Goal: Task Accomplishment & Management: Manage account settings

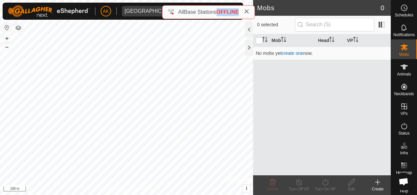
click at [222, 12] on span "OFFLINE" at bounding box center [228, 12] width 22 height 6
click at [341, 89] on div "Mob Head VP No mobs yet create one now." at bounding box center [322, 104] width 138 height 141
click at [399, 134] on span "Status" at bounding box center [404, 133] width 11 height 4
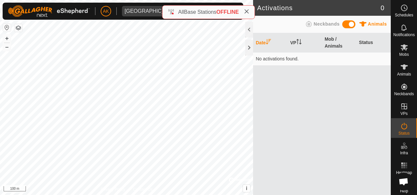
click at [346, 24] on span at bounding box center [349, 24] width 13 height 8
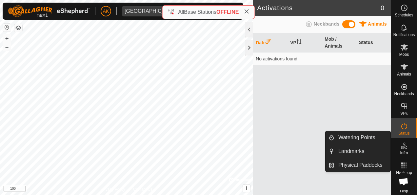
click at [409, 152] on div "Infra" at bounding box center [404, 148] width 26 height 20
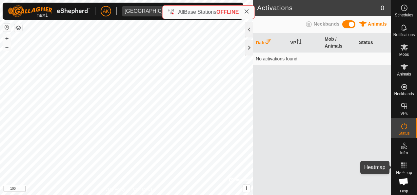
click at [407, 160] on es-heatmap-svg-icon at bounding box center [405, 165] width 12 height 11
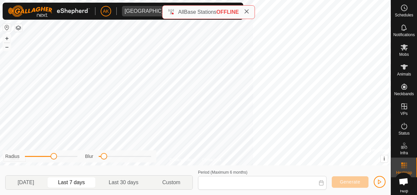
type input "[DATE] - [DATE]"
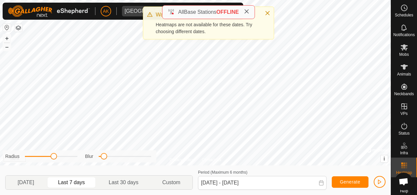
click at [403, 182] on span "Open chat" at bounding box center [404, 182] width 11 height 9
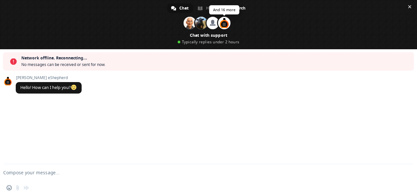
click at [224, 25] on span at bounding box center [224, 23] width 12 height 12
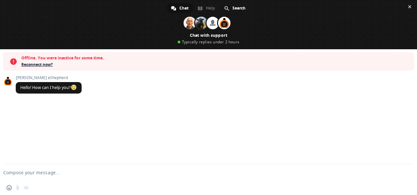
click at [40, 63] on span "Reconnect now?" at bounding box center [216, 64] width 390 height 7
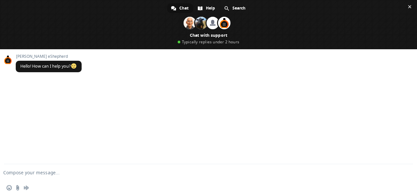
click at [53, 170] on textarea "Compose your message..." at bounding box center [198, 173] width 390 height 6
type textarea "Hi there, we"
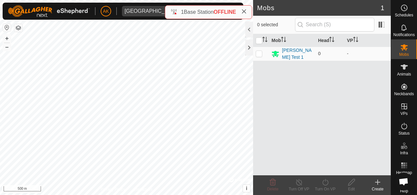
click at [193, 13] on span "Base Station" at bounding box center [199, 12] width 30 height 6
drag, startPoint x: 193, startPoint y: 13, endPoint x: 180, endPoint y: 13, distance: 13.1
click at [180, 13] on div "1 Base Station OFFLINE" at bounding box center [209, 12] width 76 height 8
click at [291, 55] on div "Lee Test 1" at bounding box center [297, 54] width 31 height 14
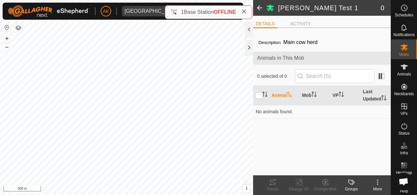
click at [237, 11] on div "1 Base Station OFFLINE" at bounding box center [209, 12] width 76 height 8
click at [235, 10] on span "OFFLINE" at bounding box center [225, 12] width 22 height 6
click at [226, 11] on span "OFFLINE" at bounding box center [225, 12] width 22 height 6
drag, startPoint x: 226, startPoint y: 11, endPoint x: 194, endPoint y: 14, distance: 31.6
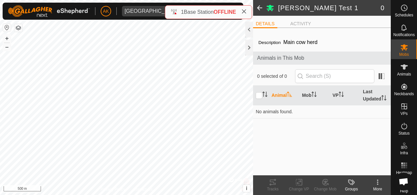
click at [194, 14] on span "Base Station" at bounding box center [199, 12] width 30 height 6
click at [243, 11] on icon at bounding box center [244, 11] width 5 height 5
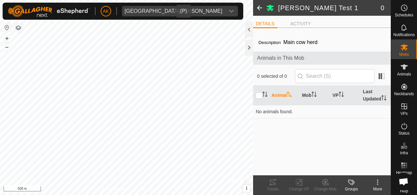
click at [229, 9] on icon "dropdown trigger" at bounding box center [231, 11] width 5 height 5
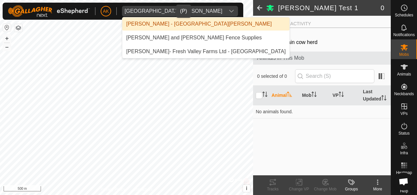
click at [195, 24] on li "[PERSON_NAME] - [GEOGRAPHIC_DATA][PERSON_NAME]" at bounding box center [205, 23] width 167 height 13
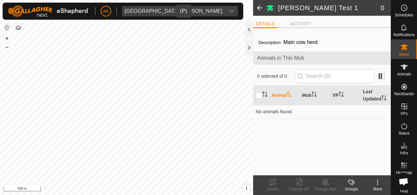
click at [225, 14] on div "dropdown trigger" at bounding box center [231, 11] width 13 height 11
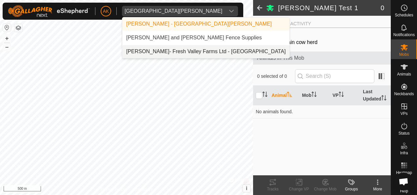
click at [187, 48] on li "[PERSON_NAME]- Fresh Valley Farms Ltd - [GEOGRAPHIC_DATA]" at bounding box center [205, 51] width 167 height 13
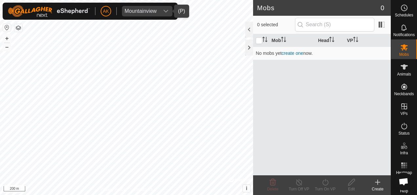
click at [167, 11] on icon "dropdown trigger" at bounding box center [166, 11] width 5 height 3
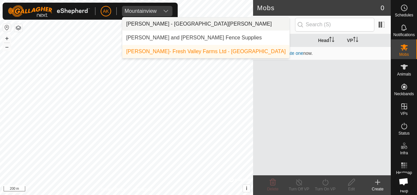
click at [175, 30] on li "[PERSON_NAME] - [GEOGRAPHIC_DATA][PERSON_NAME]" at bounding box center [205, 23] width 167 height 13
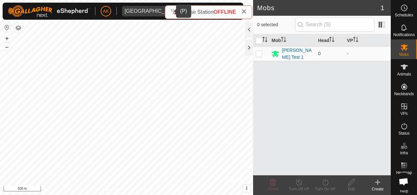
click at [406, 183] on span "Open chat" at bounding box center [404, 182] width 11 height 9
click at [220, 9] on span "OFFLINE" at bounding box center [225, 12] width 22 height 6
click at [227, 10] on span "OFFLINE" at bounding box center [225, 12] width 22 height 6
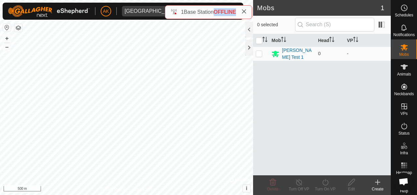
click at [227, 10] on span "OFFLINE" at bounding box center [225, 12] width 22 height 6
drag, startPoint x: 227, startPoint y: 10, endPoint x: 169, endPoint y: 11, distance: 58.4
click at [169, 11] on div "1 Base Station OFFLINE" at bounding box center [208, 12] width 87 height 14
click at [171, 11] on div "1 Base Station OFFLINE" at bounding box center [209, 12] width 76 height 8
click at [404, 34] on span "Notifications" at bounding box center [404, 35] width 21 height 4
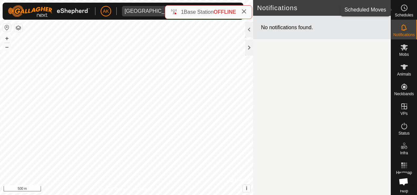
click at [402, 10] on icon at bounding box center [405, 8] width 8 height 8
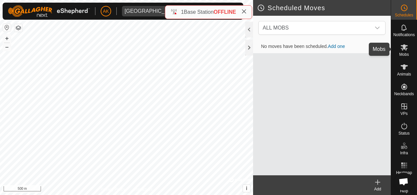
click at [402, 56] on span "Mobs" at bounding box center [405, 55] width 10 height 4
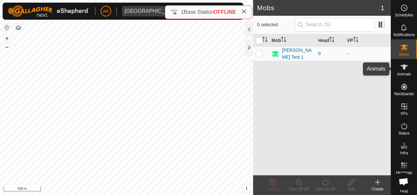
click at [403, 68] on icon at bounding box center [404, 66] width 7 height 5
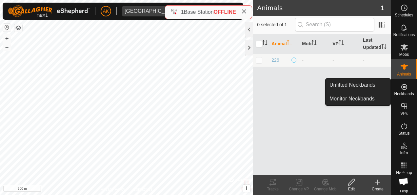
click at [403, 95] on span "Neckbands" at bounding box center [404, 94] width 20 height 4
click at [402, 87] on icon at bounding box center [405, 87] width 6 height 6
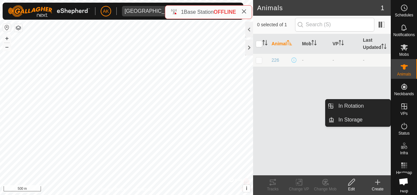
click at [402, 100] on div "VPs" at bounding box center [404, 108] width 26 height 20
click at [401, 127] on icon at bounding box center [405, 126] width 8 height 8
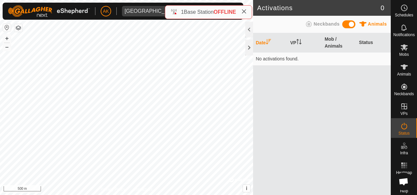
click at [350, 20] on div "Animals Neckbands" at bounding box center [322, 24] width 130 height 13
click at [350, 21] on span at bounding box center [349, 24] width 13 height 8
click at [317, 22] on span "Neckbands" at bounding box center [327, 23] width 26 height 5
click at [309, 25] on icon at bounding box center [309, 24] width 6 height 6
click at [251, 13] on div "1 Base Station OFFLINE" at bounding box center [208, 12] width 87 height 14
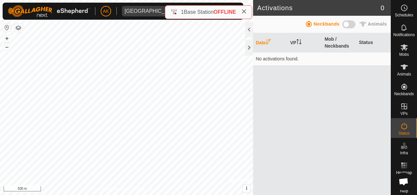
click at [251, 13] on div "1 Base Station OFFLINE" at bounding box center [208, 12] width 87 height 14
click at [249, 12] on div "1 Base Station OFFLINE" at bounding box center [208, 12] width 87 height 14
click at [245, 12] on icon at bounding box center [244, 11] width 5 height 5
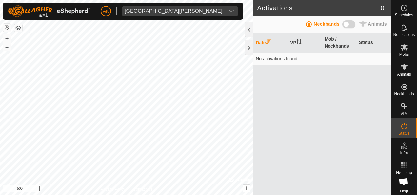
click at [261, 74] on div "Activations 0 Animals Neckbands Date VP Mob / Neckbands Status No activations f…" at bounding box center [195, 97] width 391 height 195
click at [377, 8] on h2 "Activations" at bounding box center [319, 8] width 124 height 8
click at [406, 27] on es-notification-svg-icon at bounding box center [405, 27] width 12 height 11
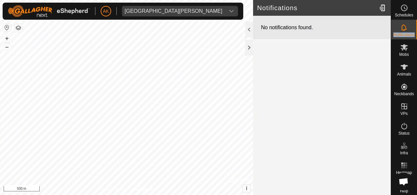
click at [406, 27] on es-notification-svg-icon at bounding box center [405, 27] width 12 height 11
click at [6, 49] on button "–" at bounding box center [7, 47] width 8 height 8
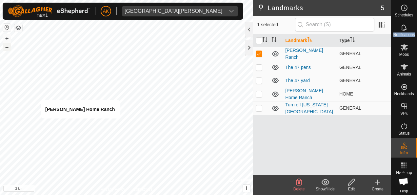
checkbox input "false"
checkbox input "true"
checkbox input "false"
click at [275, 54] on icon at bounding box center [275, 53] width 7 height 5
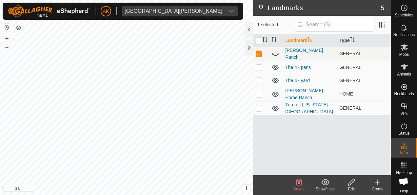
click at [276, 51] on icon at bounding box center [276, 54] width 8 height 8
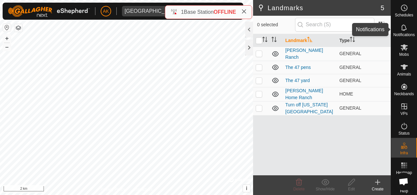
click at [401, 33] on span "Notifications" at bounding box center [404, 35] width 21 height 4
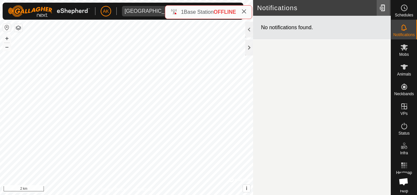
click at [387, 9] on div at bounding box center [383, 8] width 13 height 18
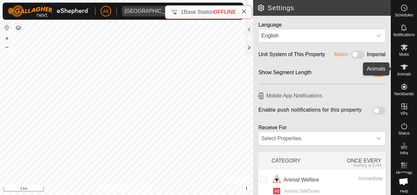
click at [404, 72] on es-animals-svg-icon at bounding box center [405, 67] width 12 height 11
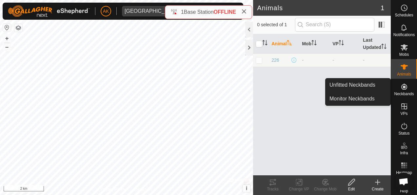
click at [403, 87] on icon at bounding box center [405, 87] width 6 height 6
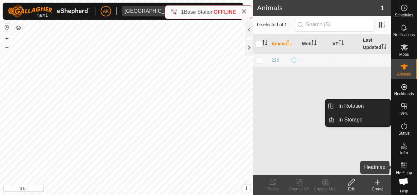
click at [404, 167] on rect at bounding box center [405, 168] width 2 height 2
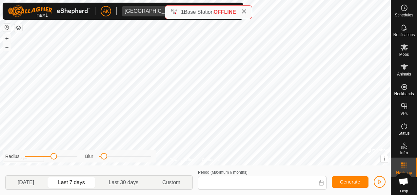
type input "07 Oct, 2025 - 13 Oct, 2025"
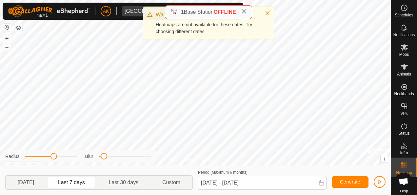
click at [266, 17] on div at bounding box center [265, 14] width 9 height 7
click at [271, 12] on button "Close" at bounding box center [267, 13] width 9 height 9
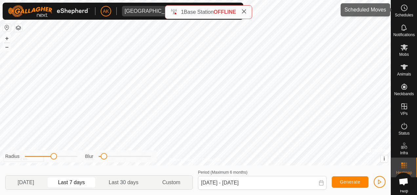
click at [401, 19] on div "Schedules" at bounding box center [404, 10] width 26 height 20
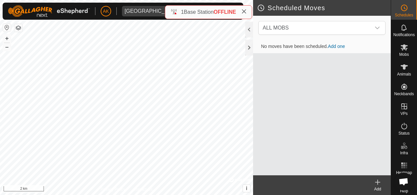
click at [245, 9] on icon at bounding box center [244, 11] width 5 height 5
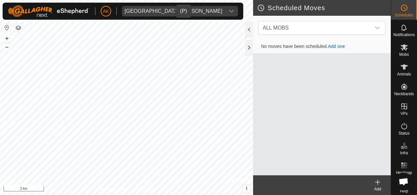
click at [225, 11] on div "dropdown trigger" at bounding box center [231, 11] width 13 height 11
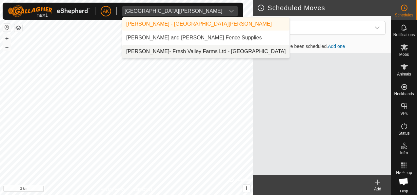
click at [197, 52] on li "Steve Maggait- Fresh Valley Farms Ltd - Mountainview" at bounding box center [205, 51] width 167 height 13
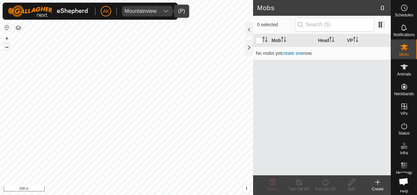
click at [7, 47] on button "–" at bounding box center [7, 47] width 8 height 8
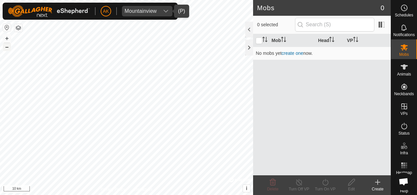
click at [7, 47] on button "–" at bounding box center [7, 47] width 8 height 8
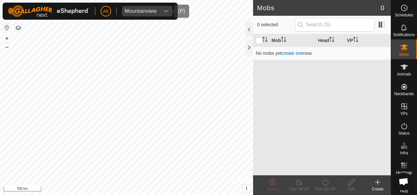
click at [162, 9] on div "dropdown trigger" at bounding box center [165, 11] width 13 height 11
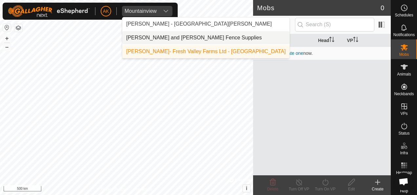
click at [156, 34] on li "Lee and Sarah Fennell - Okanagan Fence Supplies" at bounding box center [205, 37] width 167 height 13
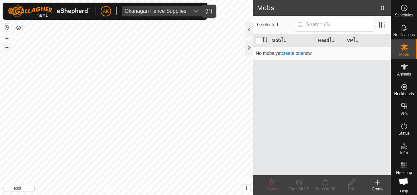
click at [9, 45] on button "–" at bounding box center [7, 47] width 8 height 8
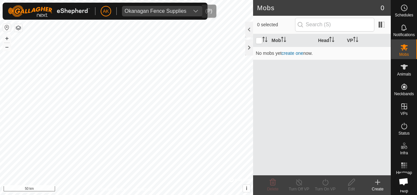
click at [171, 14] on span "Okanagan Fence Supplies" at bounding box center [155, 11] width 67 height 11
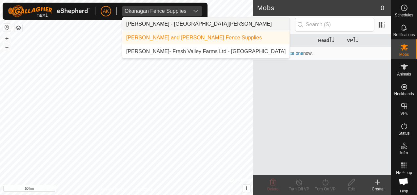
click at [171, 21] on li "Josh Thiessen - East Wendland" at bounding box center [205, 23] width 167 height 13
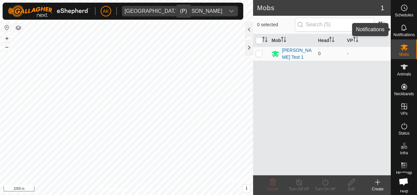
click at [402, 29] on icon at bounding box center [404, 27] width 5 height 6
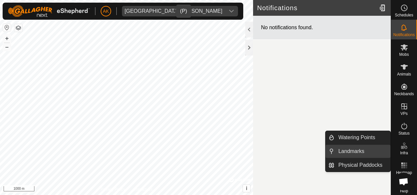
click at [374, 148] on link "Landmarks" at bounding box center [363, 151] width 56 height 13
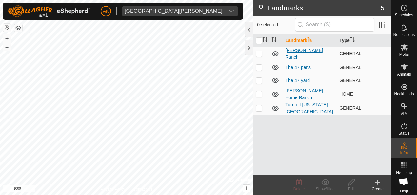
click at [296, 54] on link "[PERSON_NAME] Ranch" at bounding box center [304, 54] width 38 height 12
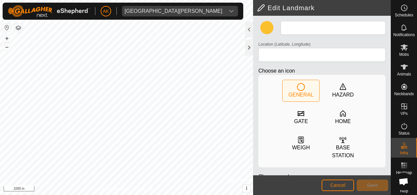
type input "[PERSON_NAME] Ranch"
type input "56.654228, -121.436847"
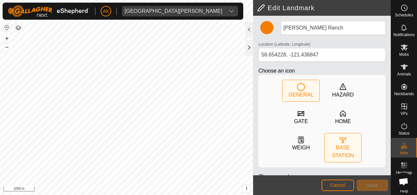
click at [345, 138] on div "BASE STATION" at bounding box center [343, 147] width 37 height 29
click at [298, 83] on circle at bounding box center [301, 86] width 7 height 7
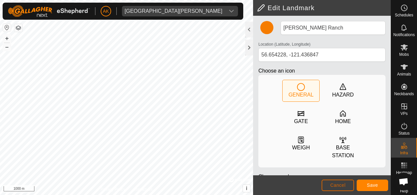
click at [340, 181] on button "Cancel" at bounding box center [338, 184] width 32 height 11
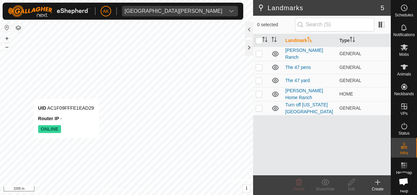
click at [34, 99] on div "UID AC1F09FFFE1EAD29 Router IP - ONLINE" at bounding box center [66, 118] width 65 height 39
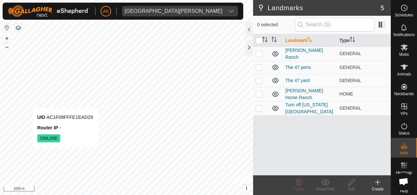
click at [33, 108] on div "UID AC1F09FFFE1EAD29 Router IP - ONLINE" at bounding box center [65, 127] width 65 height 39
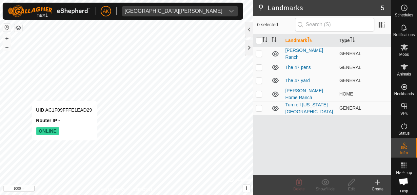
click at [32, 101] on div "UID AC1F09FFFE1EAD29 Router IP - ONLINE" at bounding box center [64, 120] width 65 height 39
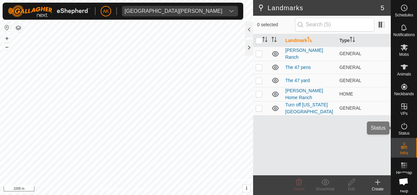
click at [408, 131] on div "Status" at bounding box center [404, 128] width 26 height 20
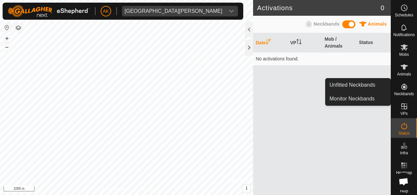
click at [406, 87] on es-neckbands-svg-icon at bounding box center [405, 86] width 12 height 11
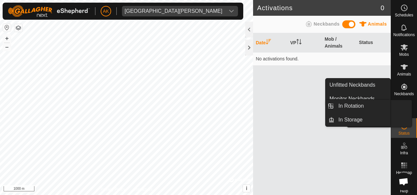
click at [405, 104] on icon at bounding box center [405, 106] width 8 height 8
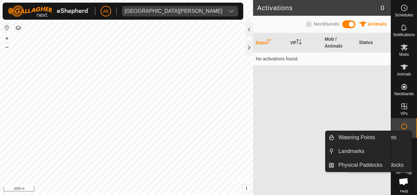
click at [403, 142] on icon at bounding box center [405, 146] width 8 height 8
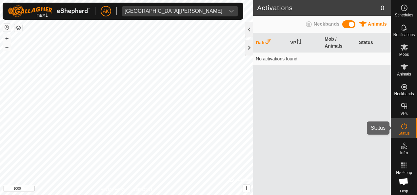
click at [403, 128] on icon at bounding box center [405, 126] width 6 height 7
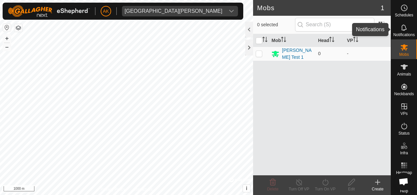
click at [407, 33] on span "Notifications" at bounding box center [404, 35] width 21 height 4
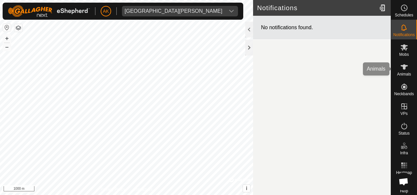
click at [403, 76] on div "Animals" at bounding box center [404, 69] width 26 height 20
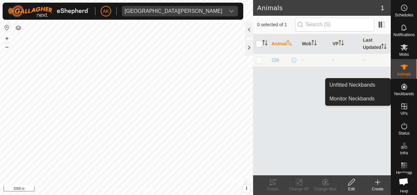
click at [404, 91] on es-neckbands-svg-icon at bounding box center [405, 86] width 12 height 11
click at [376, 87] on link "Unfitted Neckbands" at bounding box center [358, 84] width 65 height 13
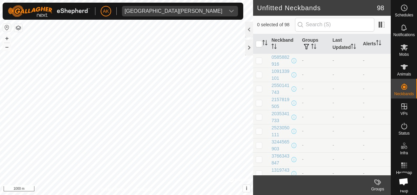
click at [263, 60] on p-tablecheckbox at bounding box center [259, 60] width 7 height 5
checkbox input "true"
click at [261, 46] on input "checkbox" at bounding box center [259, 44] width 7 height 7
checkbox input "true"
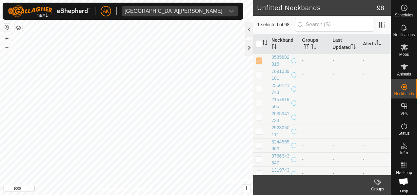
checkbox input "true"
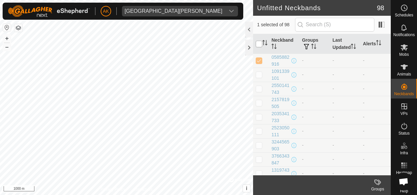
checkbox input "true"
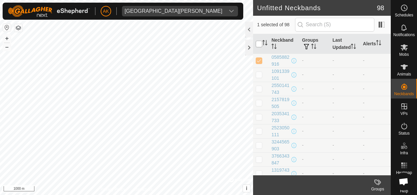
checkbox input "true"
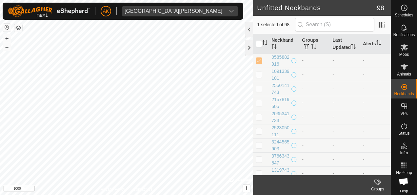
checkbox input "true"
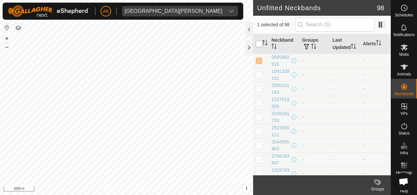
checkbox input "true"
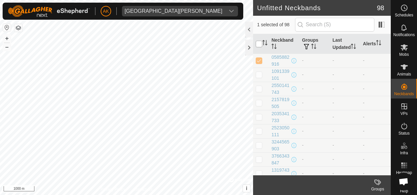
checkbox input "true"
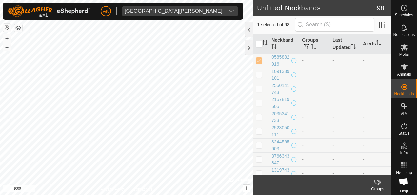
checkbox input "true"
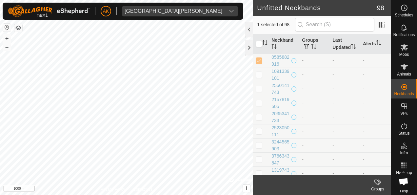
checkbox input "true"
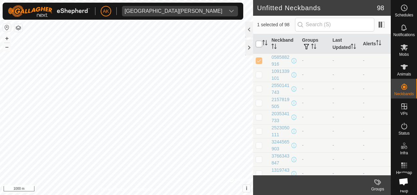
checkbox input "true"
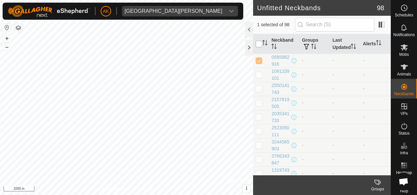
checkbox input "true"
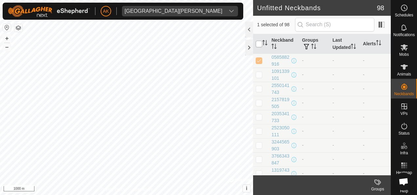
checkbox input "true"
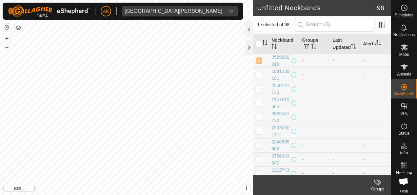
checkbox input "true"
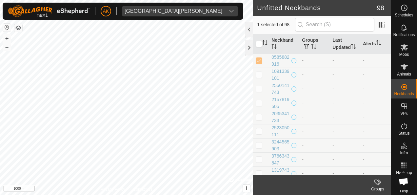
checkbox input "true"
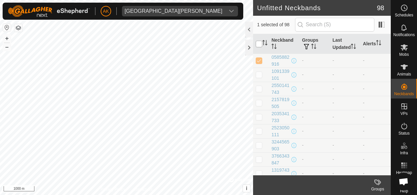
checkbox input "true"
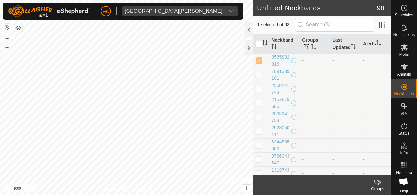
checkbox input "true"
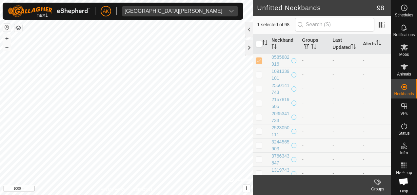
checkbox input "true"
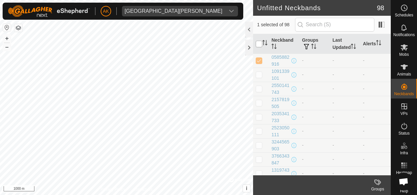
checkbox input "true"
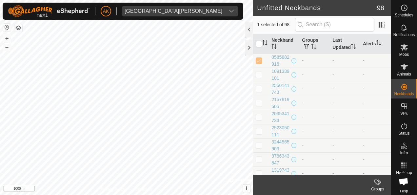
checkbox input "true"
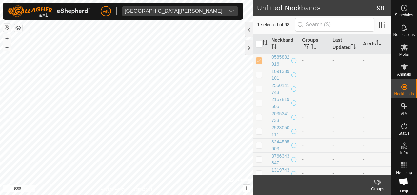
checkbox input "true"
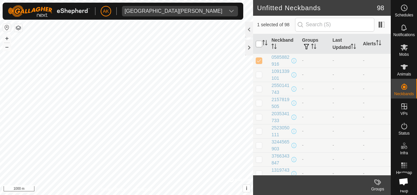
checkbox input "true"
click at [260, 46] on input "checkbox" at bounding box center [259, 44] width 7 height 7
checkbox input "false"
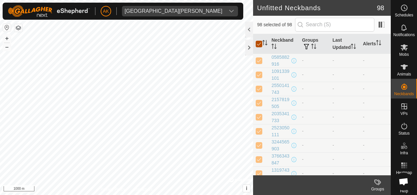
checkbox input "false"
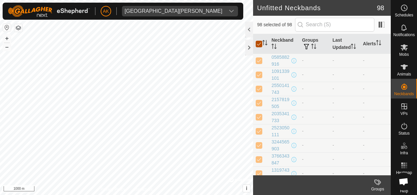
checkbox input "false"
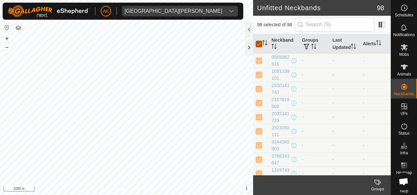
checkbox input "false"
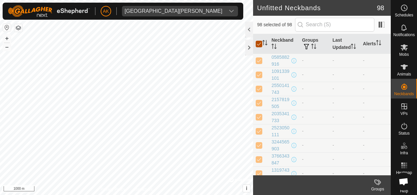
checkbox input "false"
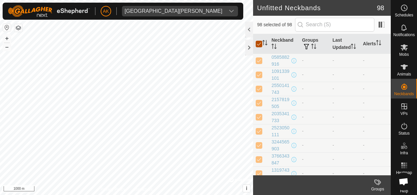
checkbox input "false"
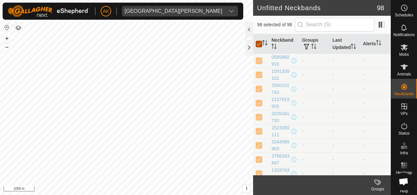
checkbox input "false"
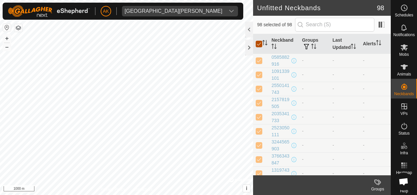
checkbox input "false"
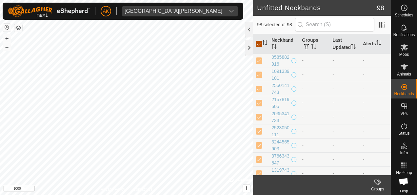
checkbox input "false"
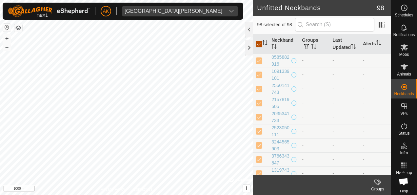
checkbox input "false"
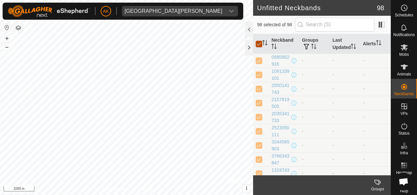
checkbox input "false"
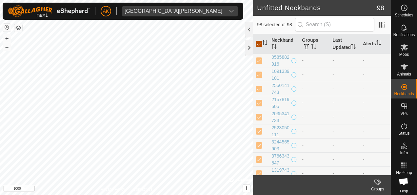
checkbox input "false"
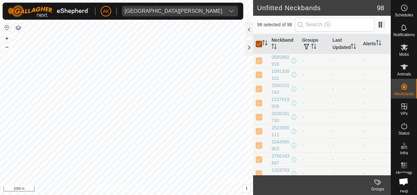
checkbox input "false"
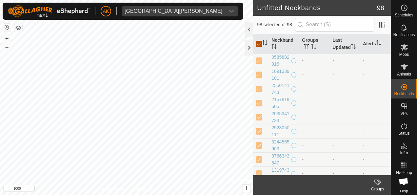
checkbox input "false"
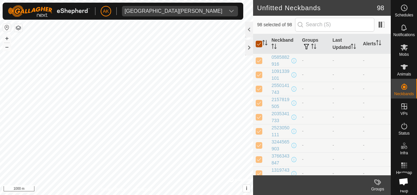
checkbox input "false"
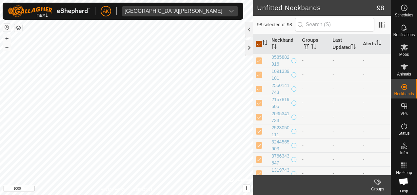
checkbox input "false"
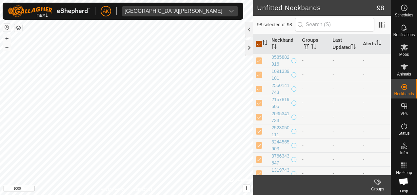
checkbox input "false"
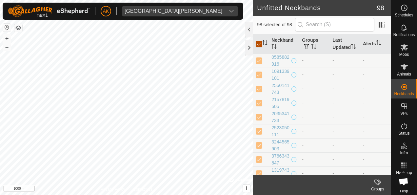
checkbox input "false"
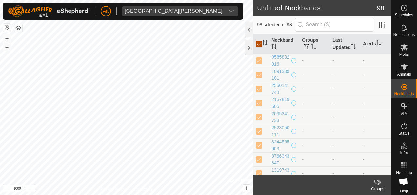
checkbox input "false"
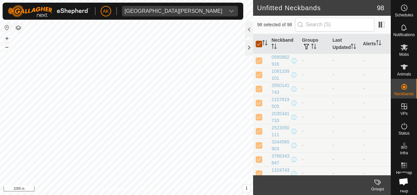
checkbox input "false"
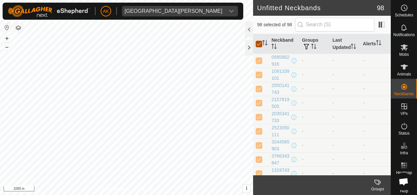
checkbox input "false"
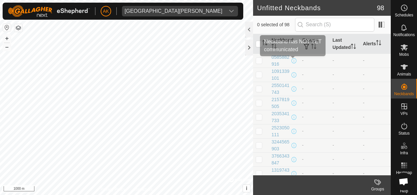
click at [292, 59] on span at bounding box center [294, 60] width 5 height 5
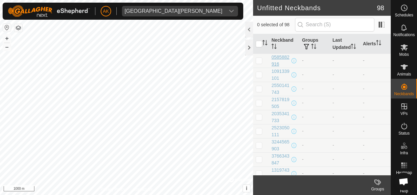
click at [276, 57] on div "0585882916" at bounding box center [281, 61] width 19 height 14
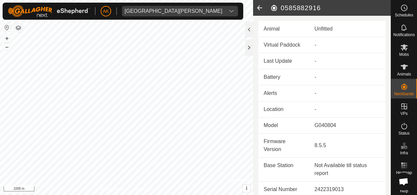
click at [256, 9] on icon at bounding box center [259, 8] width 13 height 16
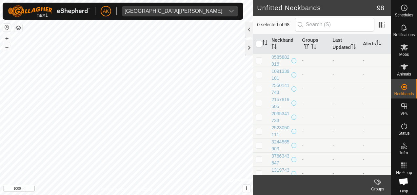
click at [259, 43] on input "checkbox" at bounding box center [259, 44] width 7 height 7
checkbox input "true"
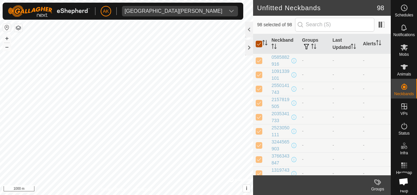
click at [259, 43] on input "checkbox" at bounding box center [259, 44] width 7 height 7
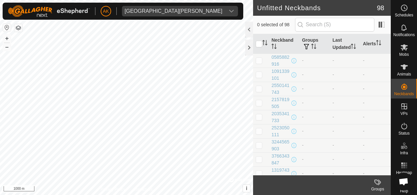
click at [332, 83] on td "-" at bounding box center [345, 89] width 31 height 14
click at [259, 45] on input "checkbox" at bounding box center [259, 44] width 7 height 7
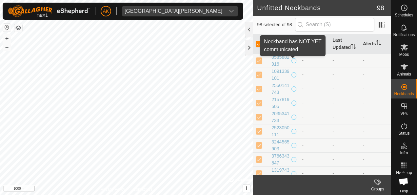
click at [292, 60] on span at bounding box center [294, 60] width 5 height 5
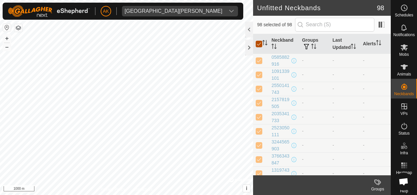
click at [259, 42] on input "checkbox" at bounding box center [259, 44] width 7 height 7
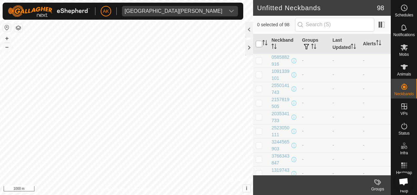
click at [259, 46] on input "checkbox" at bounding box center [259, 44] width 7 height 7
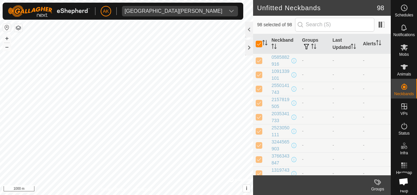
click at [292, 56] on div "0585882916" at bounding box center [284, 61] width 25 height 14
click at [263, 46] on p-sorticon "Activate to sort" at bounding box center [265, 43] width 5 height 5
click at [258, 43] on input "checkbox" at bounding box center [259, 44] width 7 height 7
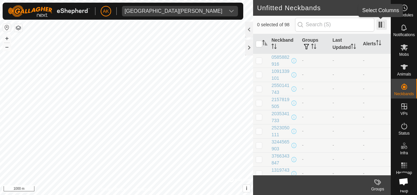
click at [381, 21] on span at bounding box center [382, 24] width 11 height 11
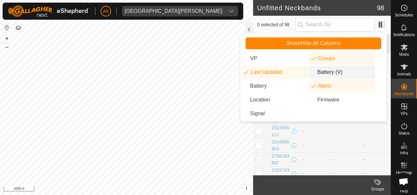
click at [328, 69] on li "Battery (V)" at bounding box center [342, 72] width 67 height 13
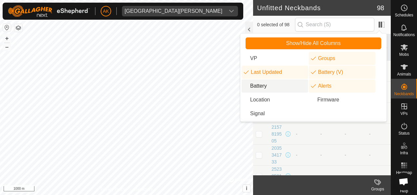
click at [273, 79] on li "Battery" at bounding box center [275, 85] width 67 height 13
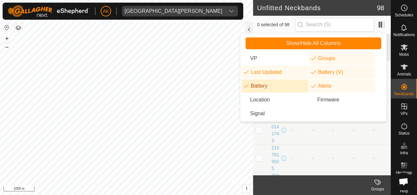
click at [265, 88] on li "Battery" at bounding box center [275, 85] width 67 height 13
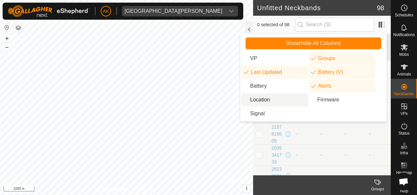
click at [266, 95] on li "Location" at bounding box center [275, 99] width 67 height 13
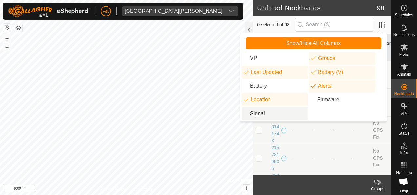
click at [264, 118] on li "Signal" at bounding box center [275, 113] width 67 height 13
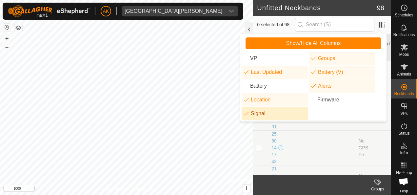
click at [261, 111] on li "Signal" at bounding box center [275, 113] width 67 height 13
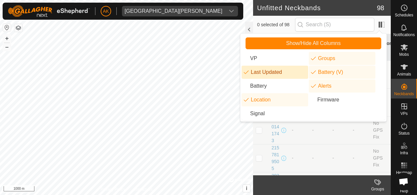
click at [271, 69] on li "Last Updated" at bounding box center [275, 72] width 67 height 13
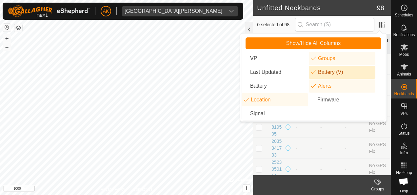
click at [319, 62] on li "Groups" at bounding box center [342, 58] width 67 height 13
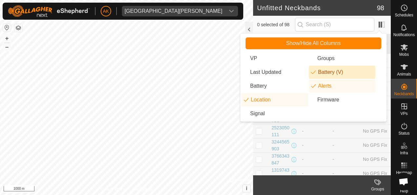
click at [320, 71] on li "Battery (V)" at bounding box center [342, 72] width 67 height 13
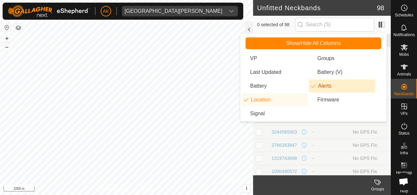
click at [320, 79] on li "Alerts" at bounding box center [342, 85] width 67 height 13
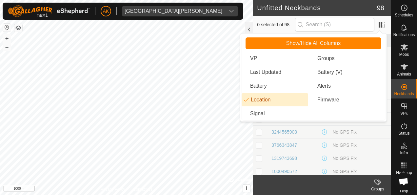
click at [269, 98] on li "Location" at bounding box center [275, 99] width 67 height 13
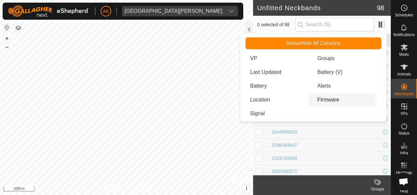
click at [365, 124] on td "2523050111" at bounding box center [330, 118] width 122 height 13
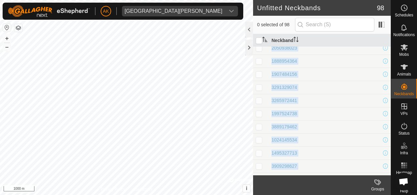
scroll to position [1157, 0]
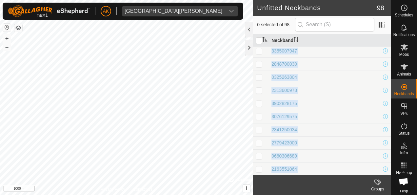
drag, startPoint x: 272, startPoint y: 49, endPoint x: 332, endPoint y: 212, distance: 173.9
click at [332, 195] on html "AK East Wendland Schedules Notifications Mobs Animals Neckbands VPs Status Infr…" at bounding box center [208, 97] width 417 height 195
copy article "0585882916 1091339101 2550141743 2157819505 2035341733 2523050111 3244565903 37…"
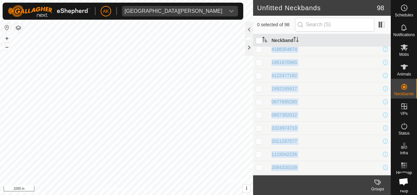
scroll to position [0, 0]
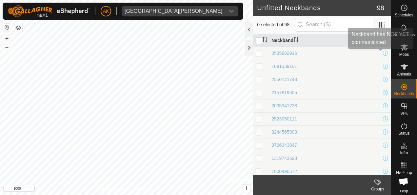
click at [383, 53] on span at bounding box center [385, 53] width 5 height 5
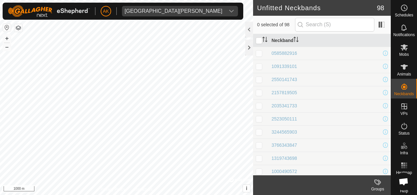
click at [383, 53] on span at bounding box center [385, 53] width 5 height 5
click at [386, 23] on span at bounding box center [382, 24] width 11 height 11
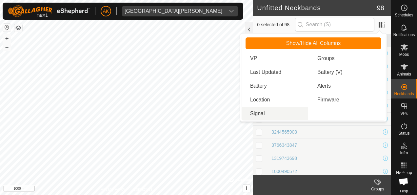
click at [261, 110] on li "Signal" at bounding box center [275, 113] width 67 height 13
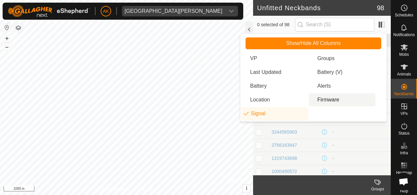
click at [368, 139] on td "-" at bounding box center [360, 144] width 61 height 13
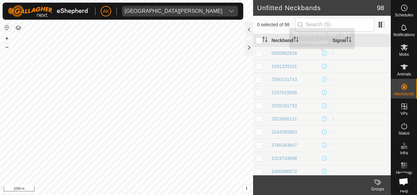
click at [322, 54] on span at bounding box center [324, 53] width 5 height 5
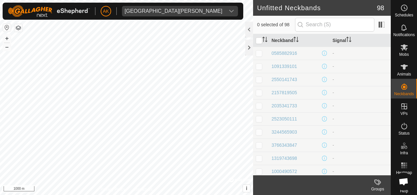
click at [322, 54] on span at bounding box center [324, 53] width 5 height 5
click at [330, 47] on td "-" at bounding box center [360, 53] width 61 height 13
click at [325, 50] on div "0585882916" at bounding box center [300, 53] width 56 height 7
click at [335, 41] on th "Signal" at bounding box center [360, 40] width 61 height 13
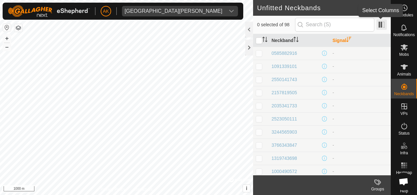
click at [382, 24] on span at bounding box center [382, 24] width 11 height 11
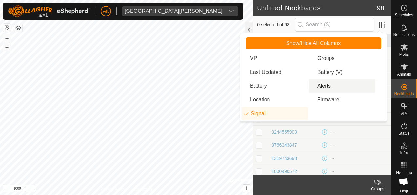
click at [325, 90] on li "Alerts" at bounding box center [342, 85] width 67 height 13
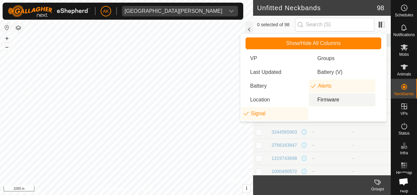
click at [360, 117] on ul "VP Groups Last Updated Battery (V) Battery Alerts Location Firmware Signal" at bounding box center [314, 86] width 144 height 68
click at [359, 149] on td "-" at bounding box center [370, 144] width 41 height 13
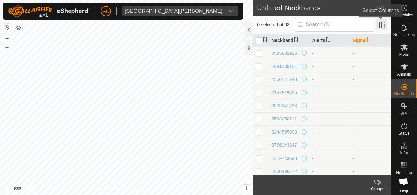
click at [378, 29] on span at bounding box center [382, 24] width 11 height 11
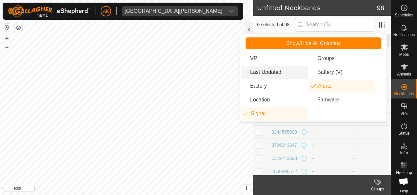
click at [276, 69] on li "Last Updated" at bounding box center [275, 72] width 67 height 13
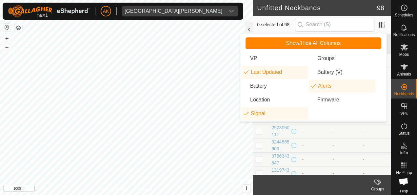
click at [339, 138] on td "-" at bounding box center [345, 145] width 31 height 14
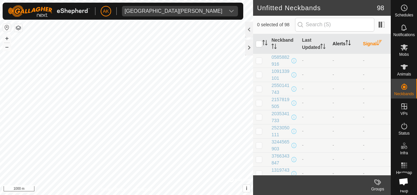
drag, startPoint x: 356, startPoint y: 41, endPoint x: 334, endPoint y: 42, distance: 21.4
click at [334, 42] on th "Alerts" at bounding box center [345, 44] width 31 height 20
drag, startPoint x: 334, startPoint y: 42, endPoint x: 313, endPoint y: 42, distance: 21.7
click at [313, 42] on tr "Neckband Last Updated Alerts Signal" at bounding box center [322, 44] width 138 height 20
drag, startPoint x: 313, startPoint y: 42, endPoint x: 326, endPoint y: 45, distance: 13.8
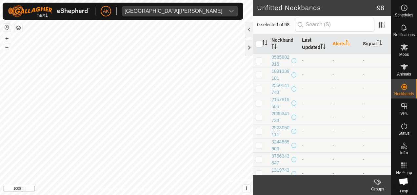
click at [326, 45] on th "Last Updated" at bounding box center [315, 44] width 31 height 20
